Goal: Use online tool/utility: Utilize a website feature to perform a specific function

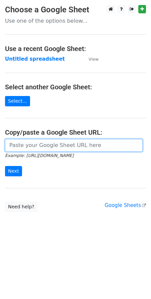
click at [27, 141] on input "url" at bounding box center [73, 145] width 137 height 13
paste input "https://docs.google.com/spreadsheets/d/1hvnLQZNEvgxD5RZBBROWNGPaixGZGY01DnFvzQz…"
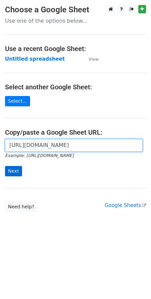
type input "https://docs.google.com/spreadsheets/d/1hvnLQZNEvgxD5RZBBROWNGPaixGZGY01DnFvzQz…"
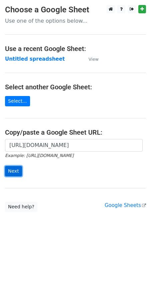
scroll to position [0, 0]
click at [14, 168] on input "Next" at bounding box center [13, 171] width 17 height 10
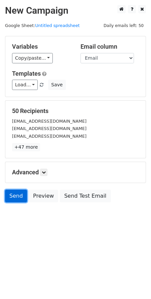
click at [18, 202] on link "Send" at bounding box center [16, 196] width 22 height 13
